Goal: Transaction & Acquisition: Register for event/course

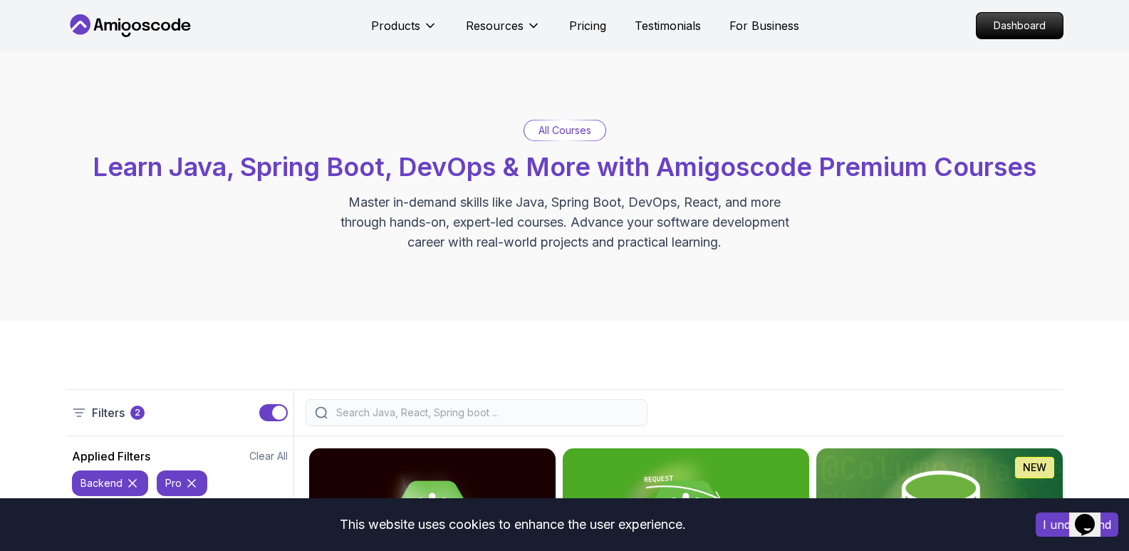
scroll to position [618, 0]
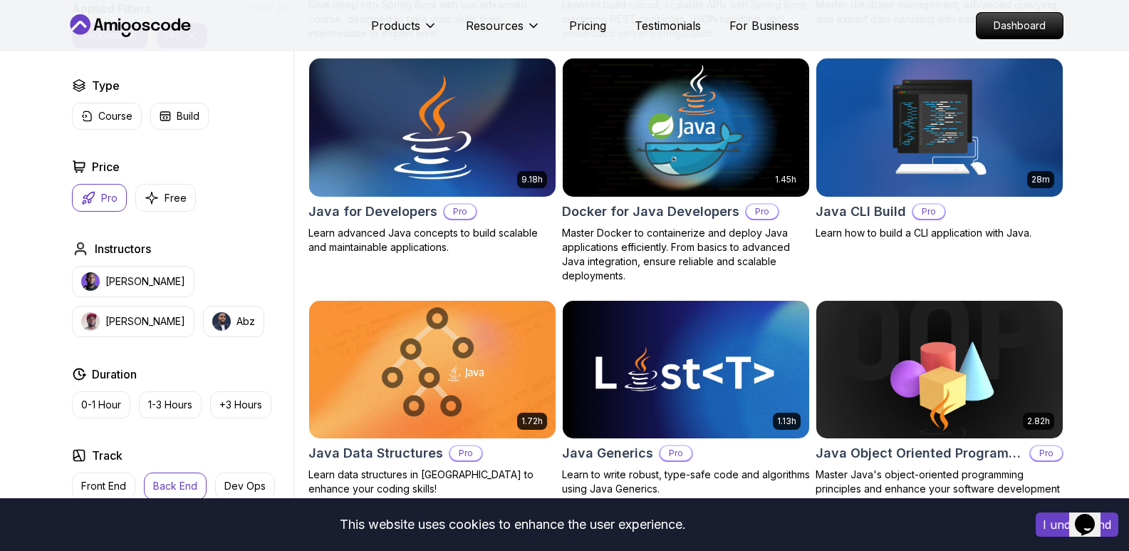
click at [376, 209] on h2 "Java for Developers" at bounding box center [373, 212] width 129 height 20
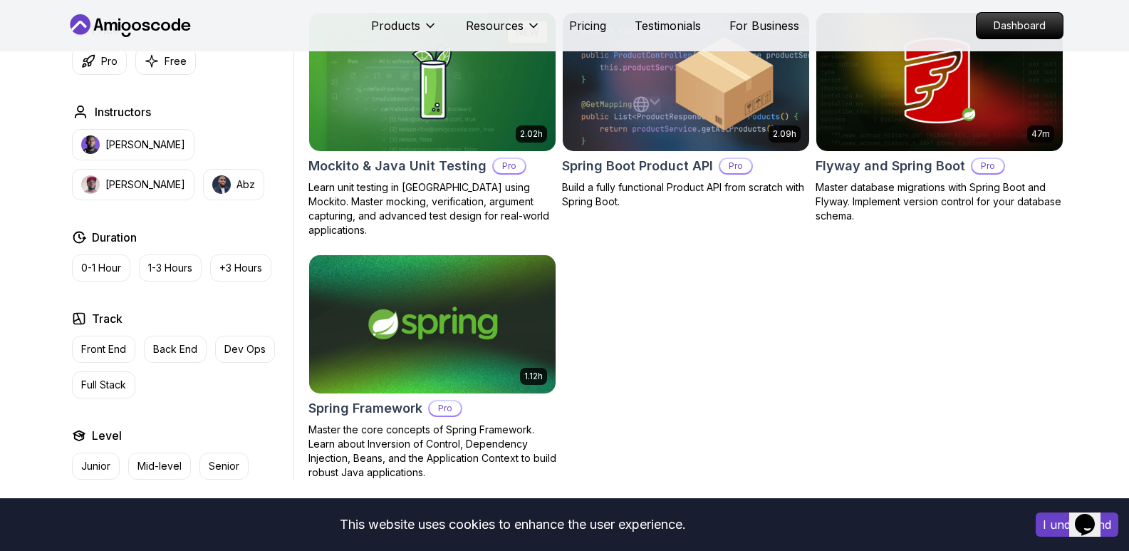
scroll to position [1382, 0]
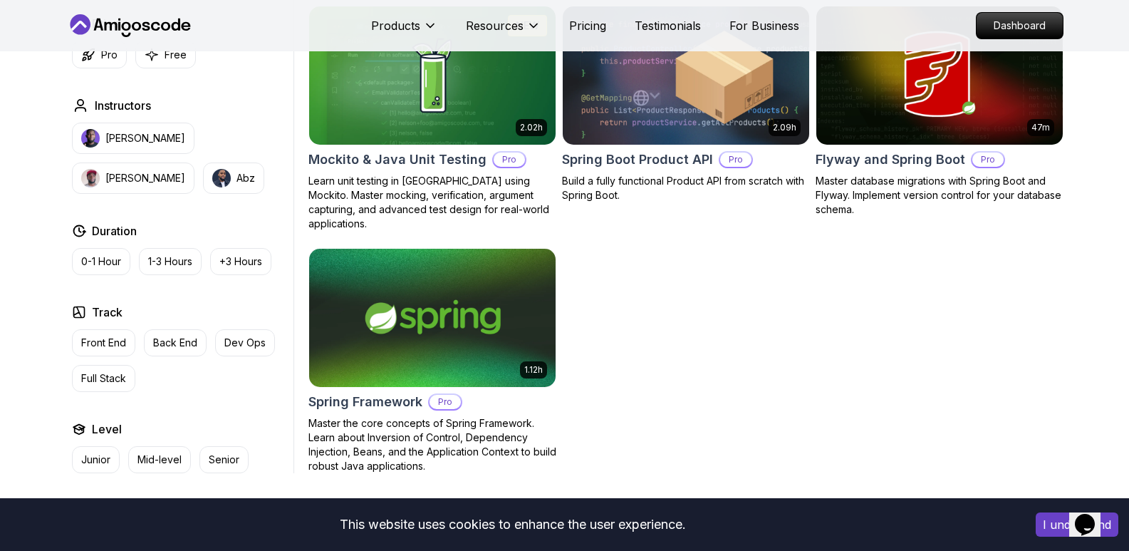
click at [396, 346] on img at bounding box center [432, 317] width 259 height 145
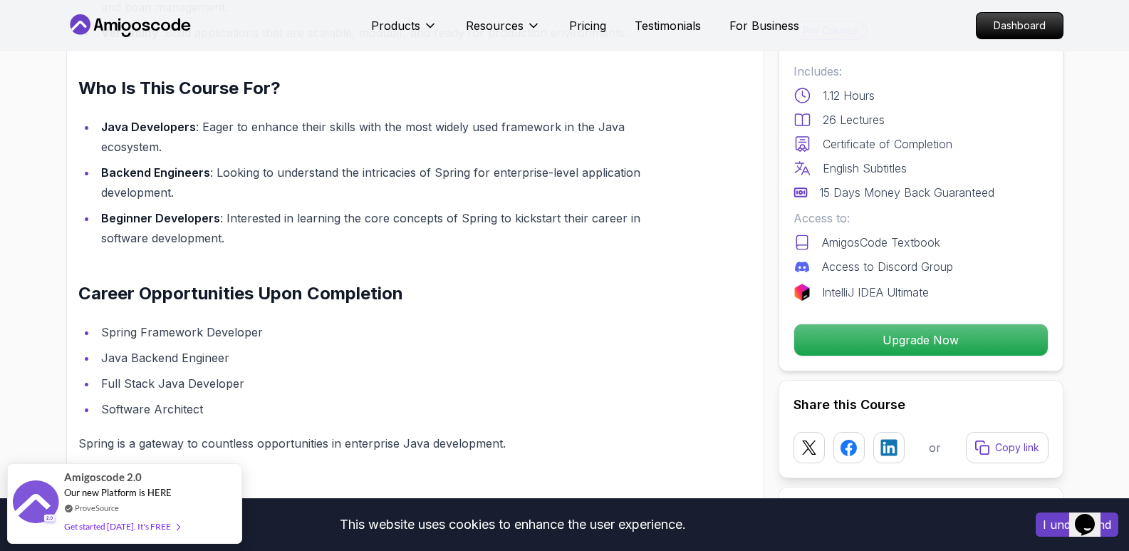
scroll to position [1853, 0]
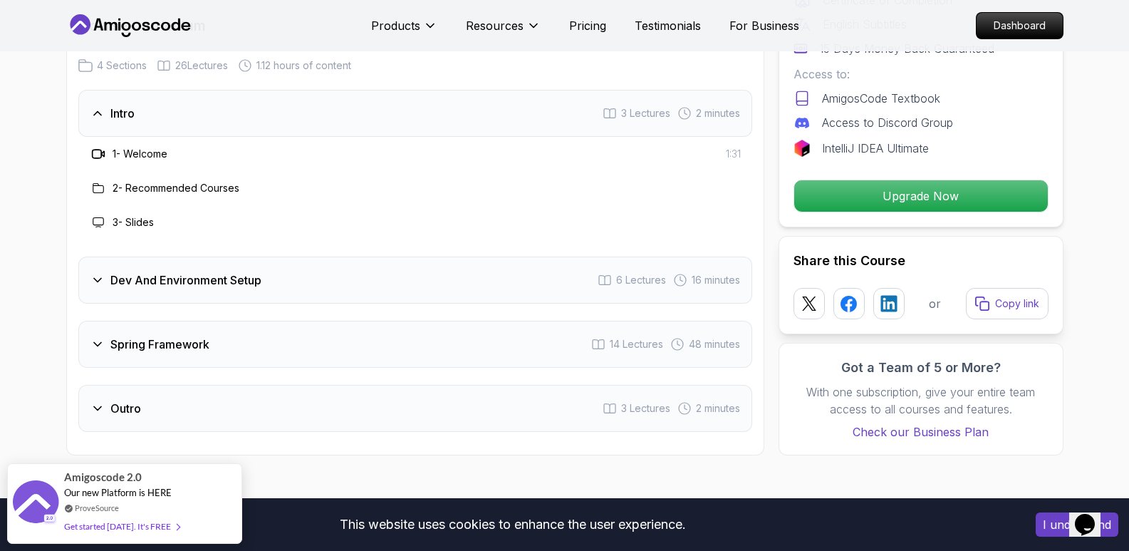
drag, startPoint x: 362, startPoint y: 267, endPoint x: 102, endPoint y: 269, distance: 260.1
click at [103, 267] on div "Dev And Environment Setup 6 Lectures 16 minutes" at bounding box center [415, 280] width 674 height 47
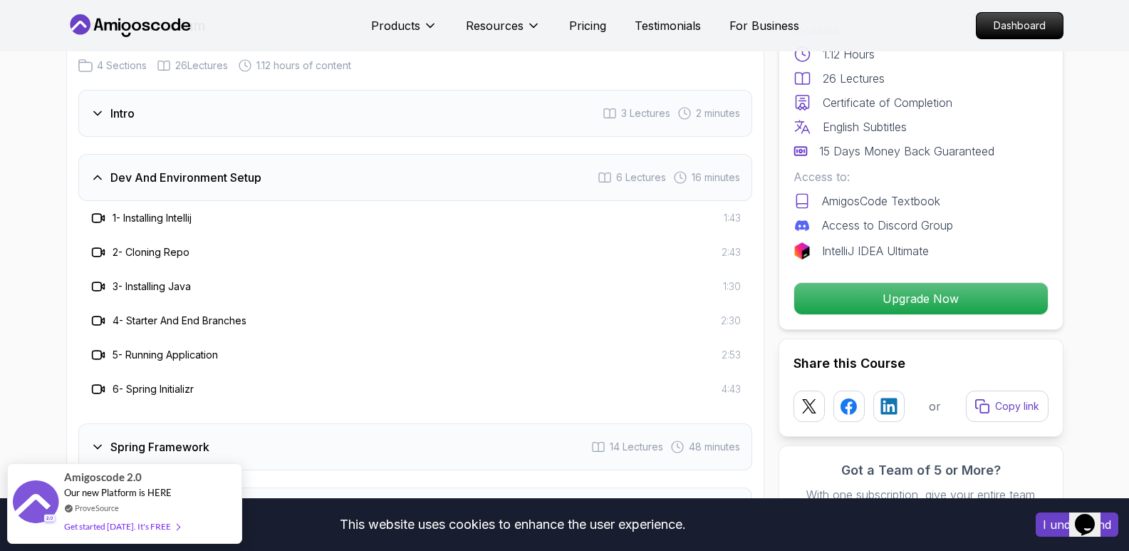
click at [155, 438] on h3 "Spring Framework" at bounding box center [159, 446] width 99 height 17
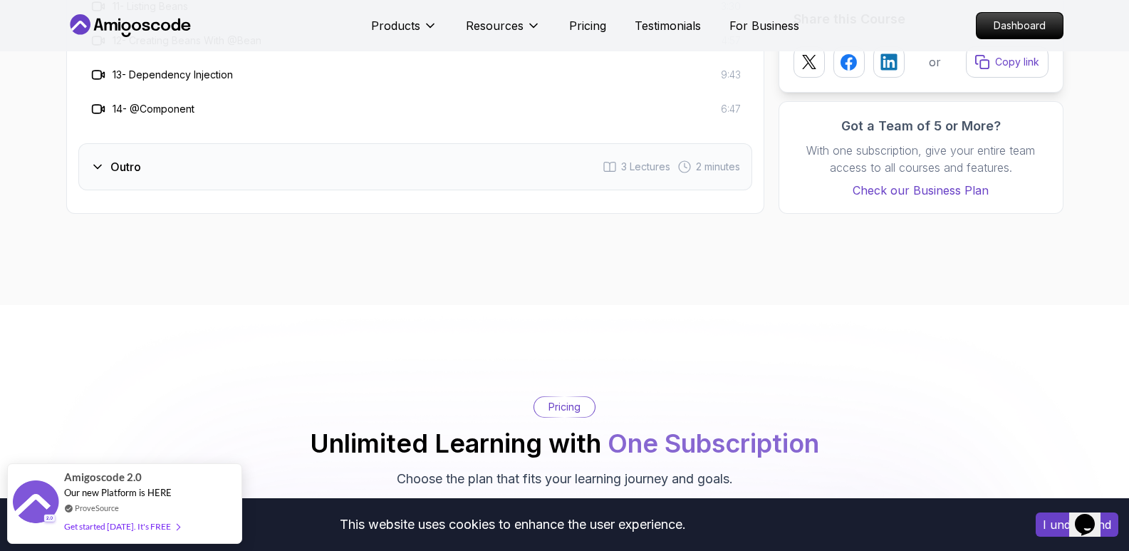
scroll to position [0, 0]
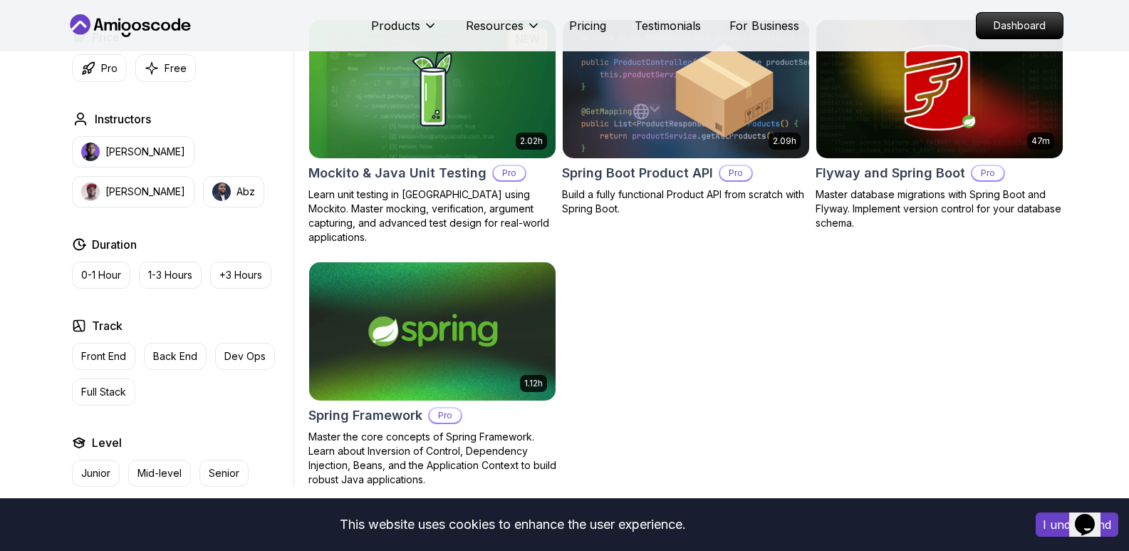
scroll to position [1382, 0]
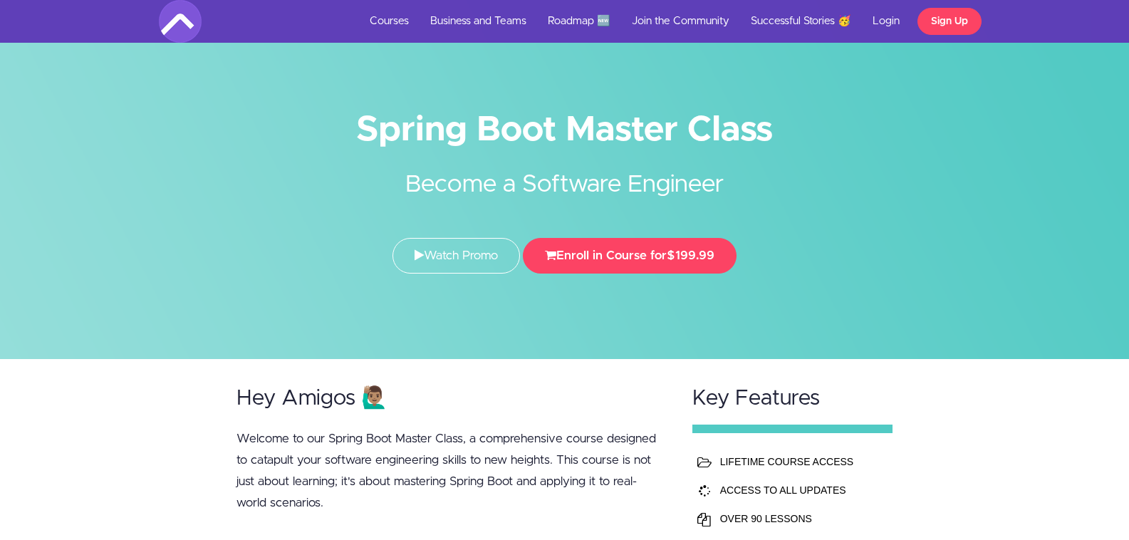
drag, startPoint x: 445, startPoint y: 191, endPoint x: 751, endPoint y: 192, distance: 305.7
click at [751, 192] on h2 "Become a Software Engineer" at bounding box center [565, 174] width 534 height 56
click at [825, 203] on div "Spring Boot Master Class Become a Software Engineer Watch Promo Enroll in Cours…" at bounding box center [565, 197] width 834 height 181
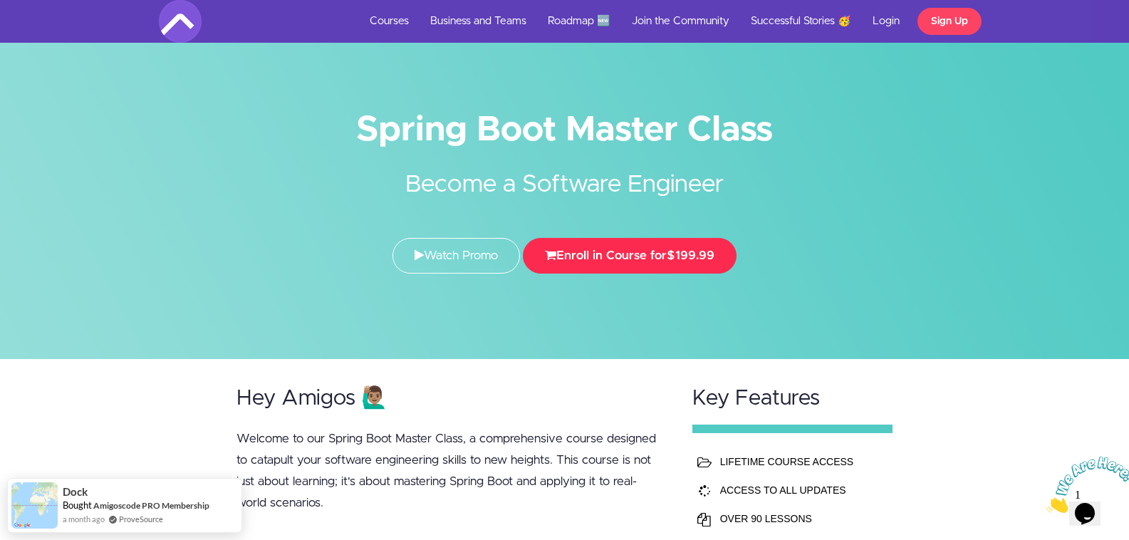
click at [702, 262] on button "Enroll in Course for $199.99" at bounding box center [630, 256] width 214 height 36
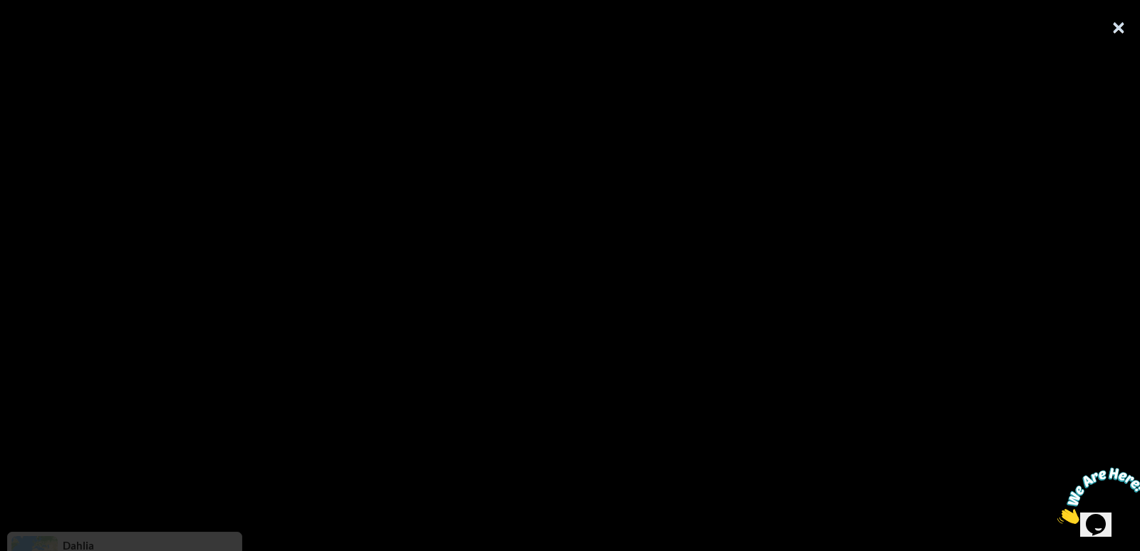
click at [1121, 31] on button "×" at bounding box center [1119, 28] width 14 height 29
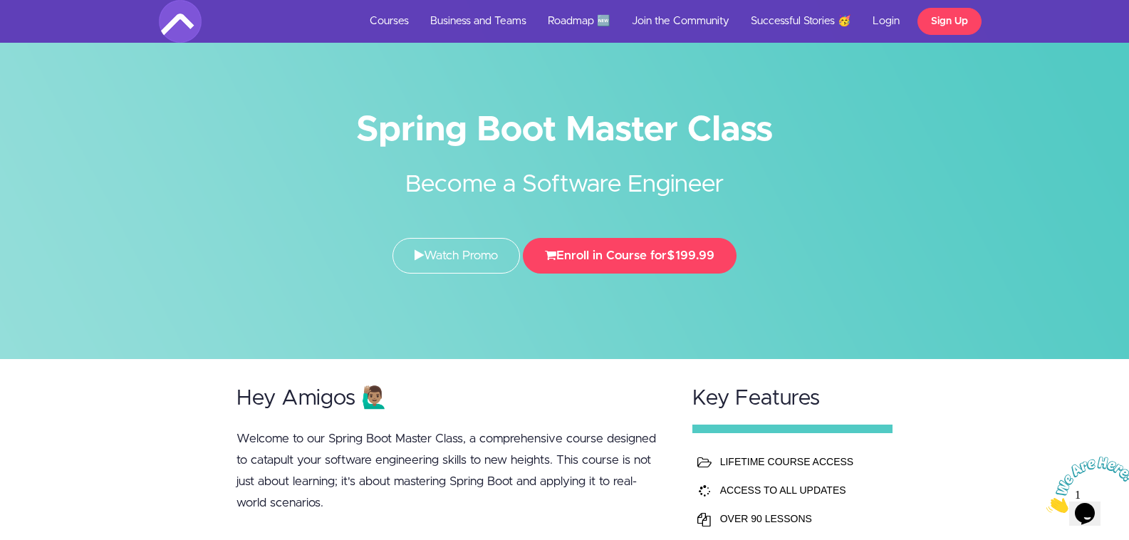
click at [1104, 497] on img at bounding box center [1091, 485] width 88 height 56
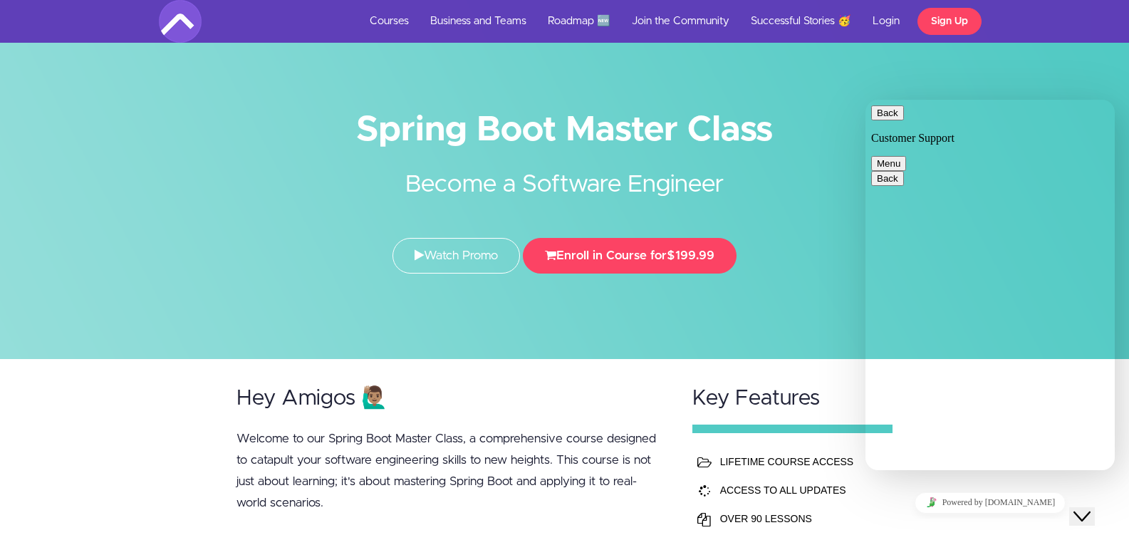
click at [866, 100] on textarea at bounding box center [866, 100] width 0 height 0
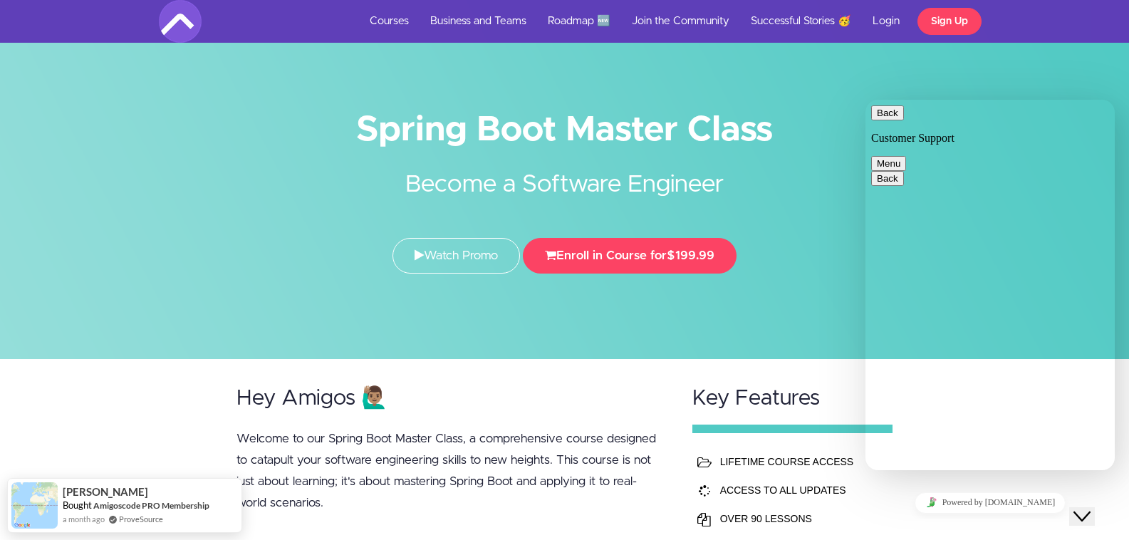
type textarea "springboot masterclass is still available cours"
type textarea "e"
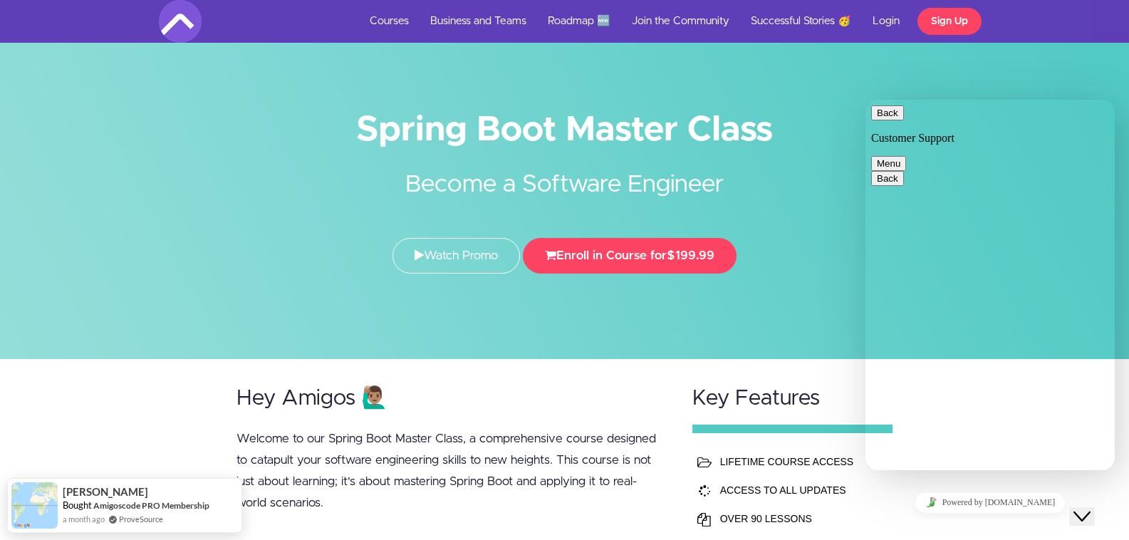
click at [866, 100] on textarea at bounding box center [866, 100] width 0 height 0
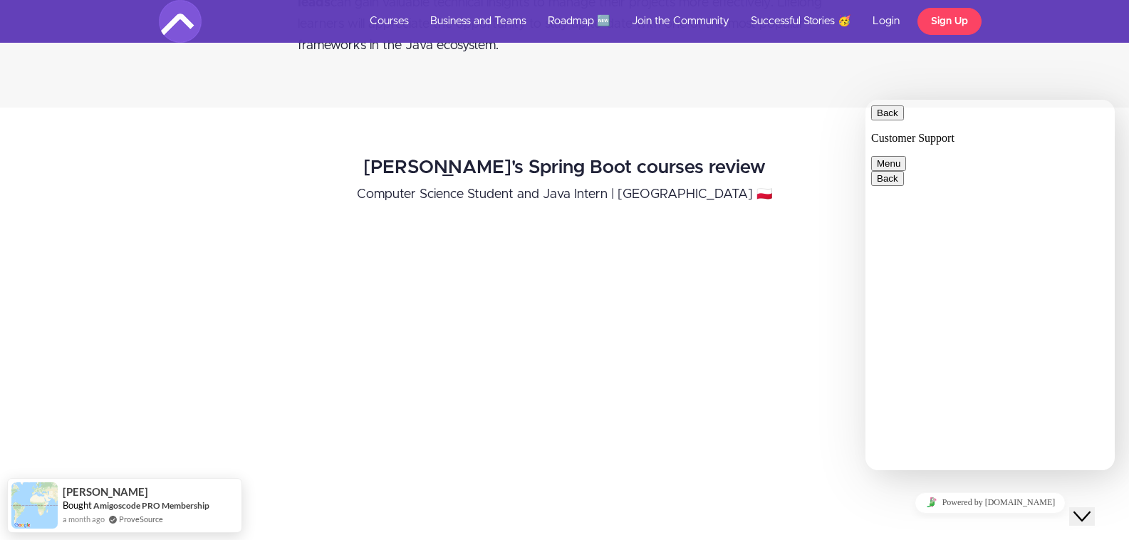
click at [1089, 508] on icon "Close Chat This icon closes the chat window." at bounding box center [1082, 516] width 17 height 17
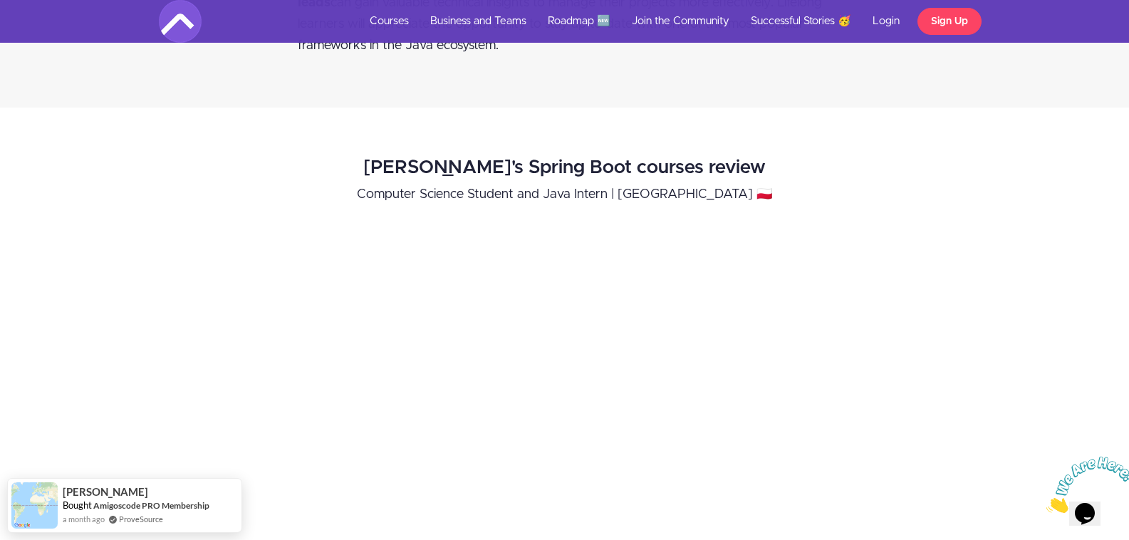
click at [1090, 499] on img at bounding box center [1091, 485] width 88 height 56
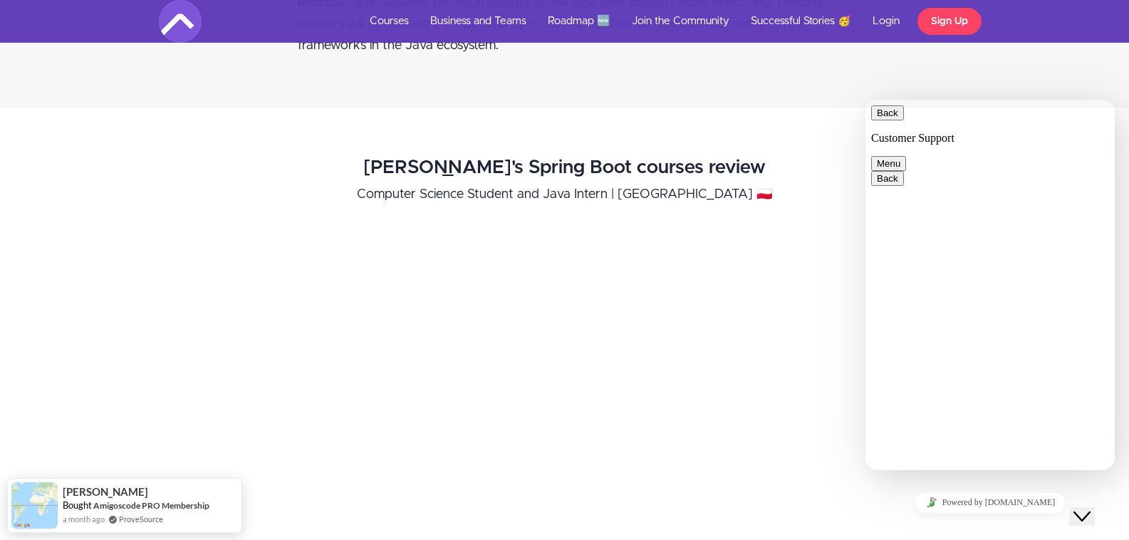
click at [1089, 508] on icon "Close Chat This icon closes the chat window." at bounding box center [1082, 516] width 17 height 17
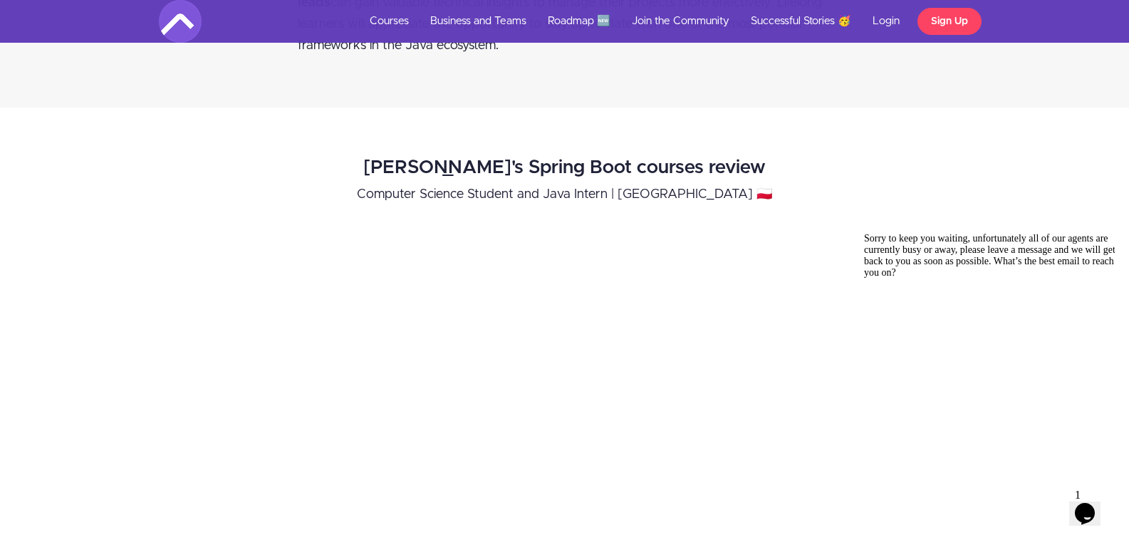
click at [1095, 503] on icon "$i18n('chat', 'chat_widget')" at bounding box center [1085, 513] width 20 height 21
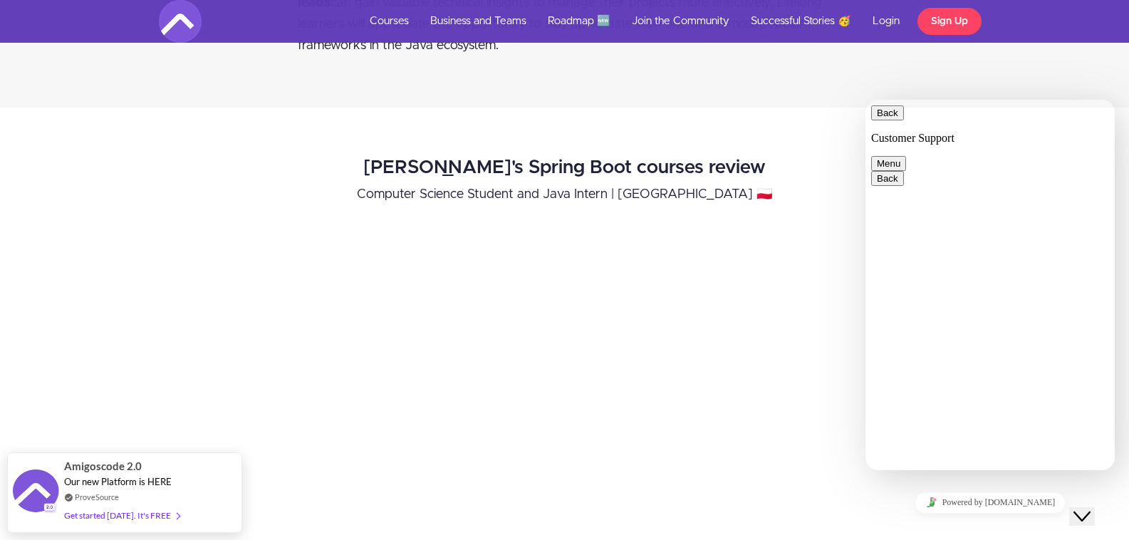
click at [852, 143] on div "Gabriela's Spring Boot courses review Computer Science Student and Java Intern …" at bounding box center [564, 394] width 767 height 502
click at [886, 120] on button "Back" at bounding box center [887, 112] width 33 height 15
click at [830, 187] on div "Gabriela's Spring Boot courses review Computer Science Student and Java Intern …" at bounding box center [564, 394] width 767 height 502
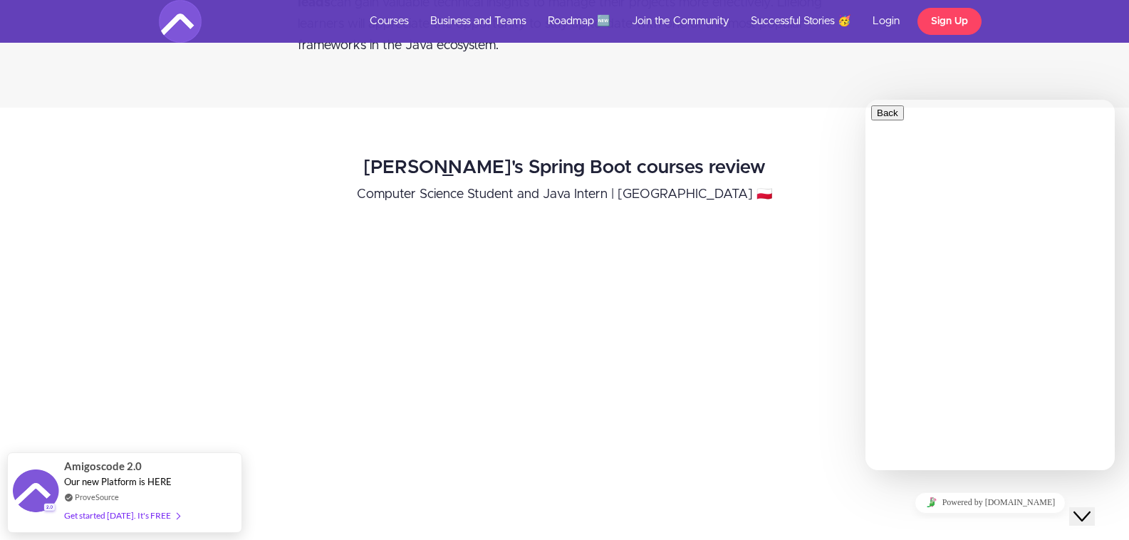
click at [1085, 509] on icon "Close Chat This icon closes the chat window." at bounding box center [1082, 516] width 17 height 17
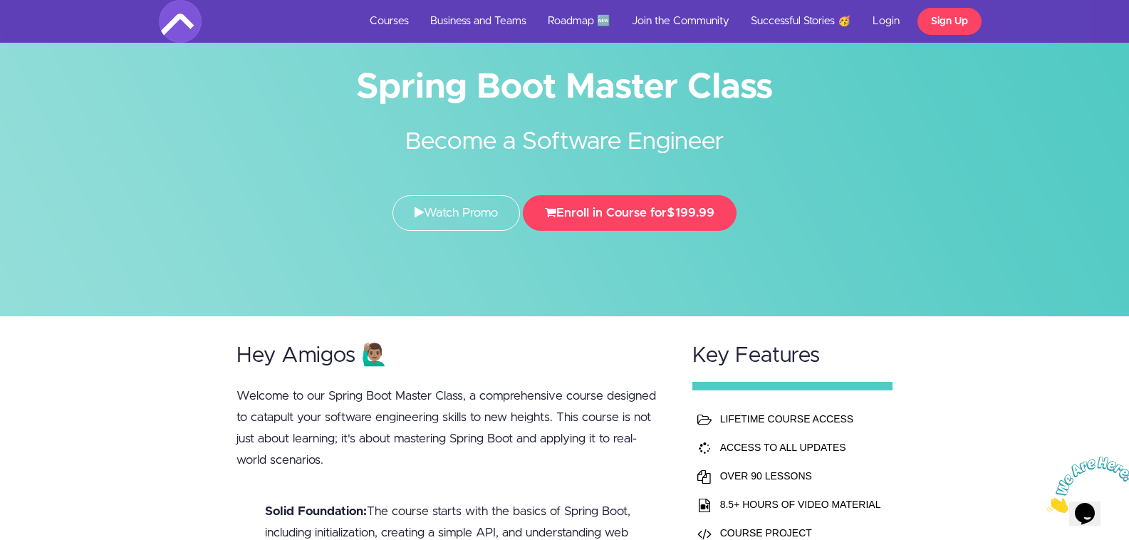
scroll to position [0, 0]
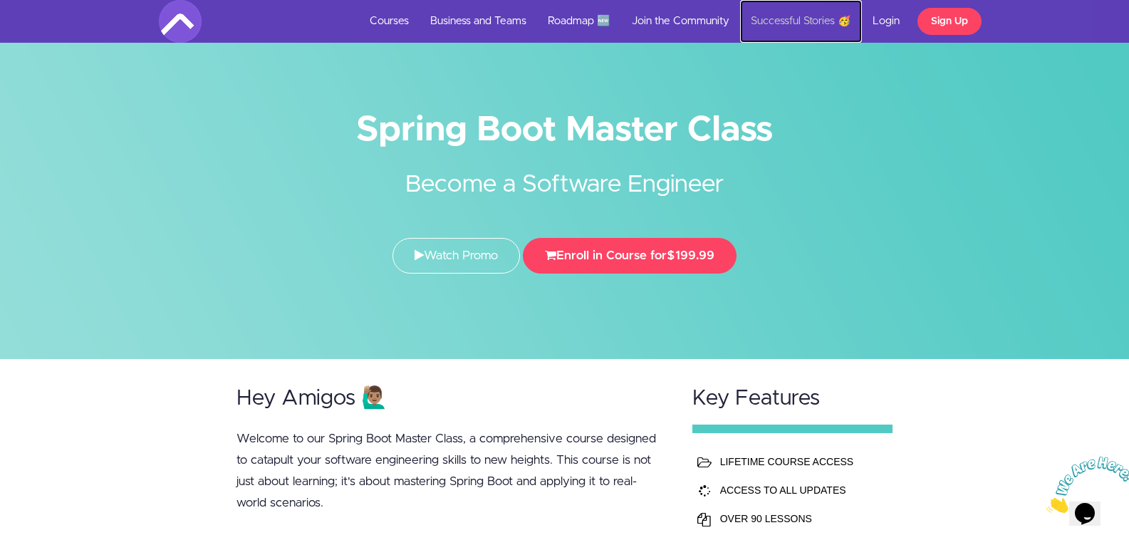
click at [778, 19] on link "Successful Stories 🥳" at bounding box center [801, 21] width 122 height 43
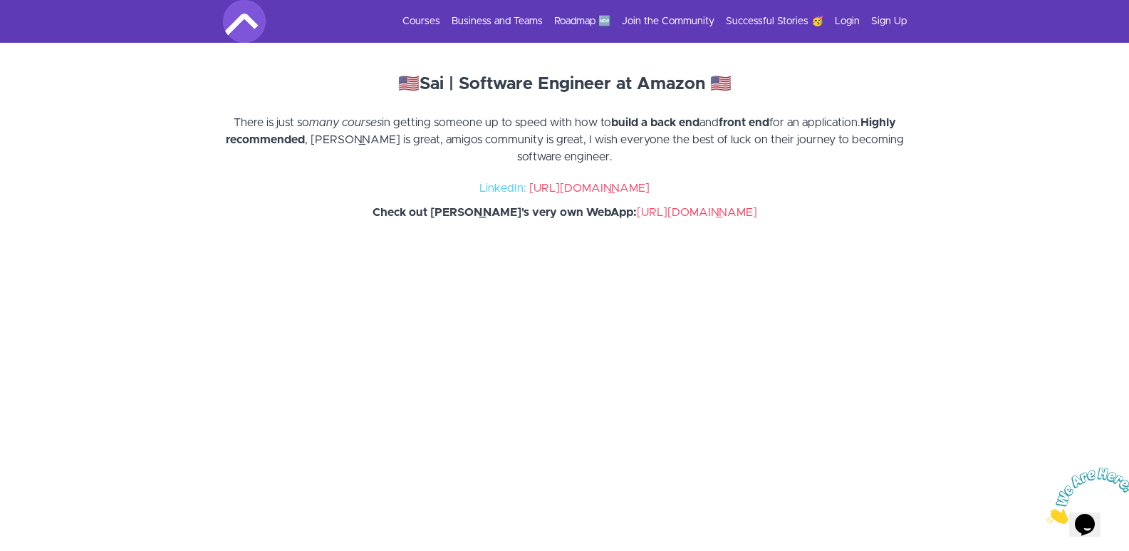
drag, startPoint x: 1134, startPoint y: 18, endPoint x: 1037, endPoint y: 331, distance: 327.5
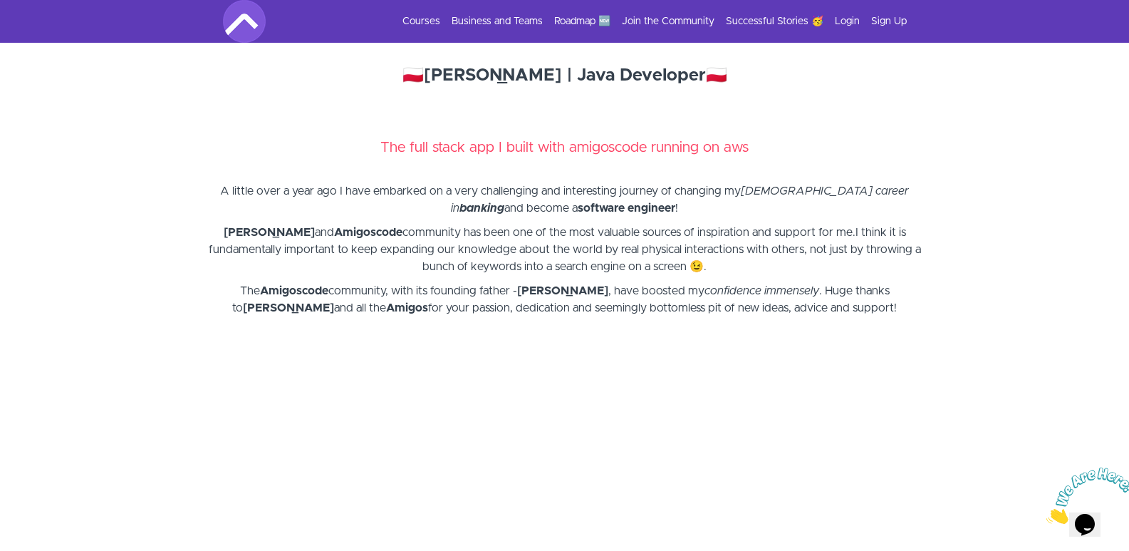
scroll to position [618, 0]
